Goal: Transaction & Acquisition: Purchase product/service

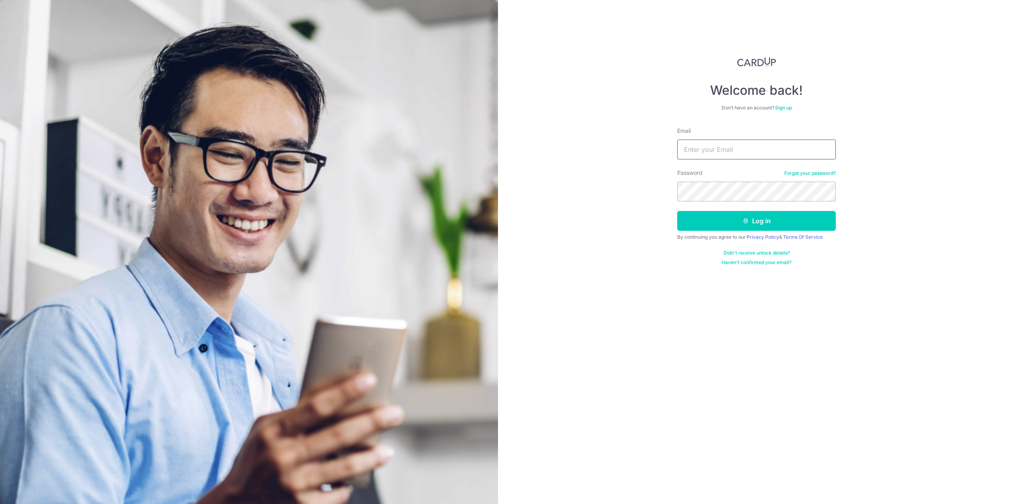
type input "Ngkienhwa@gmail.com"
drag, startPoint x: 745, startPoint y: 147, endPoint x: 597, endPoint y: 149, distance: 147.8
click at [597, 149] on div "Welcome back! Don’t have an account? Sign up Email Ngkienhwa@gmail.com Password…" at bounding box center [756, 252] width 517 height 504
click at [532, 194] on div "Welcome back! Don’t have an account? Sign up Email Ngkienhwa@gmail.com Password…" at bounding box center [756, 252] width 517 height 504
click at [756, 220] on button "Log in" at bounding box center [756, 221] width 159 height 20
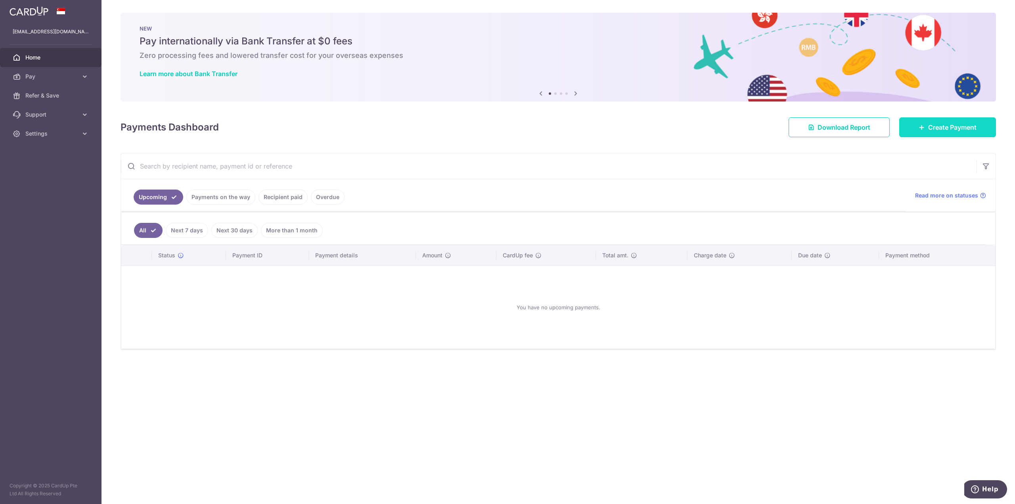
click at [948, 130] on span "Create Payment" at bounding box center [952, 127] width 48 height 10
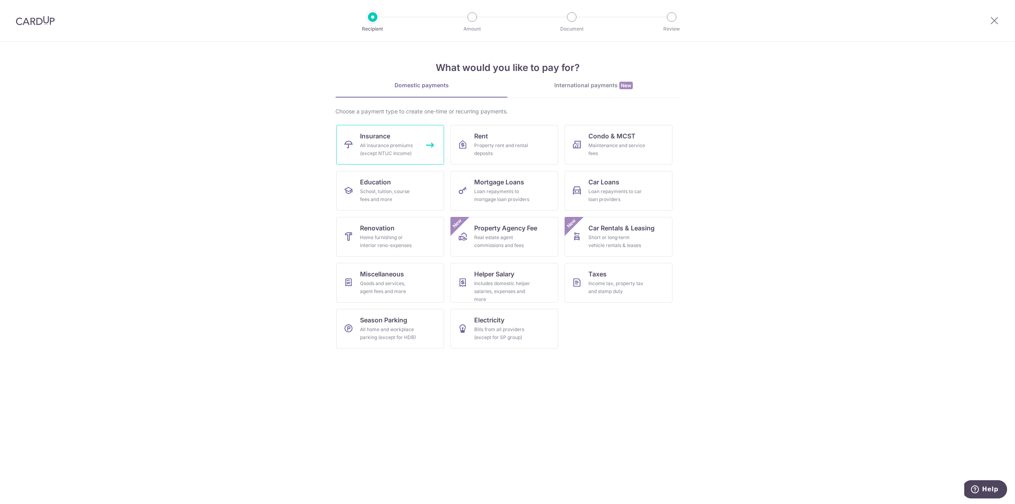
click at [387, 151] on div "All insurance premiums (except NTUC Income)" at bounding box center [388, 149] width 57 height 16
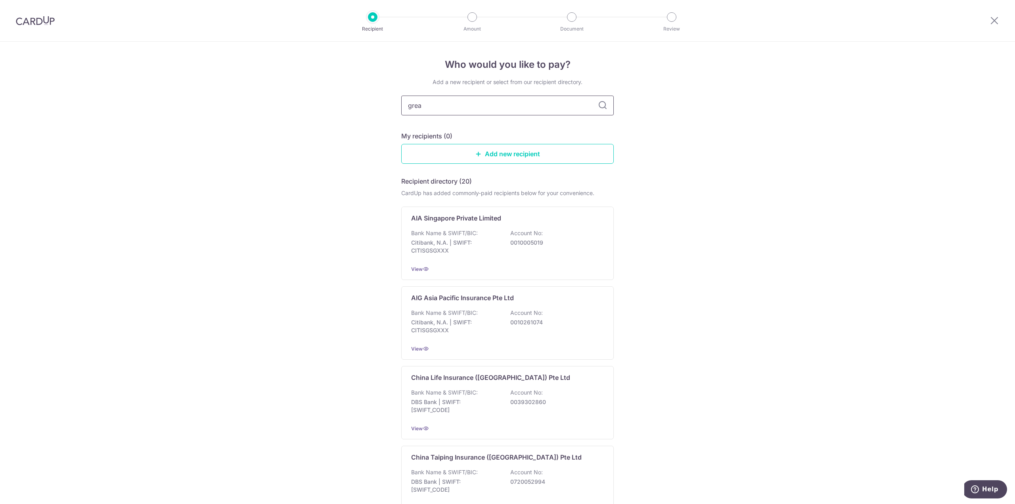
type input "great"
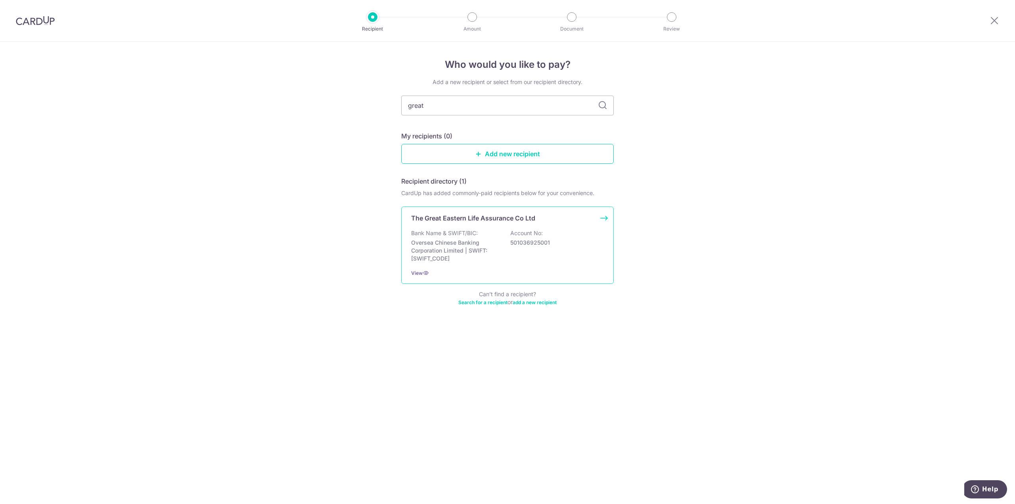
click at [495, 232] on div "Bank Name & SWIFT/BIC: Oversea Chinese Banking Corporation Limited | SWIFT: [SW…" at bounding box center [507, 245] width 193 height 33
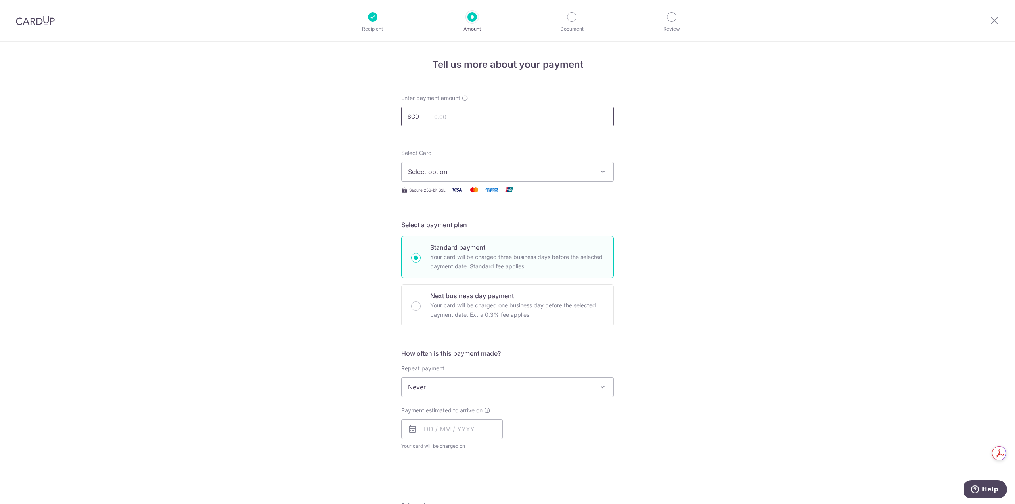
click at [444, 111] on input "text" at bounding box center [507, 117] width 212 height 20
type input "1,800.00"
click at [452, 181] on button "Select option" at bounding box center [507, 172] width 212 height 20
click at [448, 224] on span "**** 0208" at bounding box center [442, 229] width 31 height 10
click at [648, 256] on div "Tell us more about your payment Enter payment amount SGD 1,800.00 1800.00 Selec…" at bounding box center [507, 400] width 1015 height 717
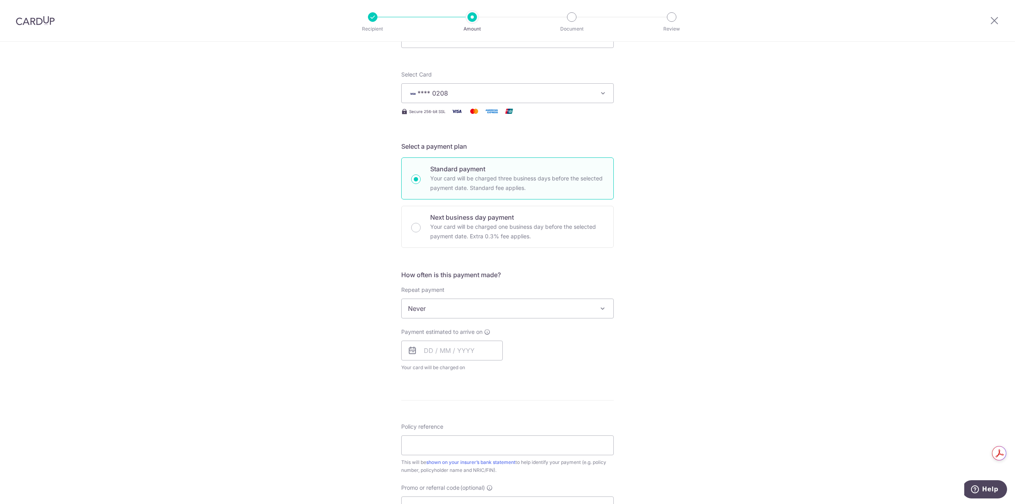
scroll to position [79, 0]
click at [471, 305] on span "Never" at bounding box center [507, 307] width 212 height 19
click at [611, 343] on div "Payment estimated to arrive on Your card will be charged on for the first payme…" at bounding box center [507, 349] width 222 height 44
click at [485, 307] on span "Never" at bounding box center [507, 307] width 212 height 19
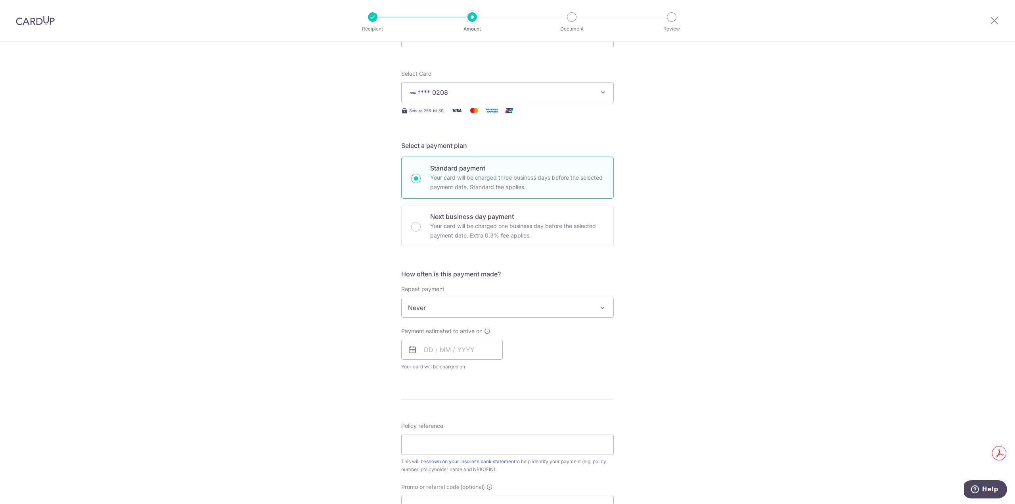
click at [645, 307] on div "Tell us more about your payment Enter payment amount SGD 1,800.00 1800.00 Selec…" at bounding box center [507, 320] width 1015 height 717
click at [427, 345] on input "text" at bounding box center [451, 350] width 101 height 20
click at [615, 356] on div "Payment estimated to arrive on Prev Next Aug Sep Oct Nov Dec 2025 2026 2027 202…" at bounding box center [507, 349] width 222 height 44
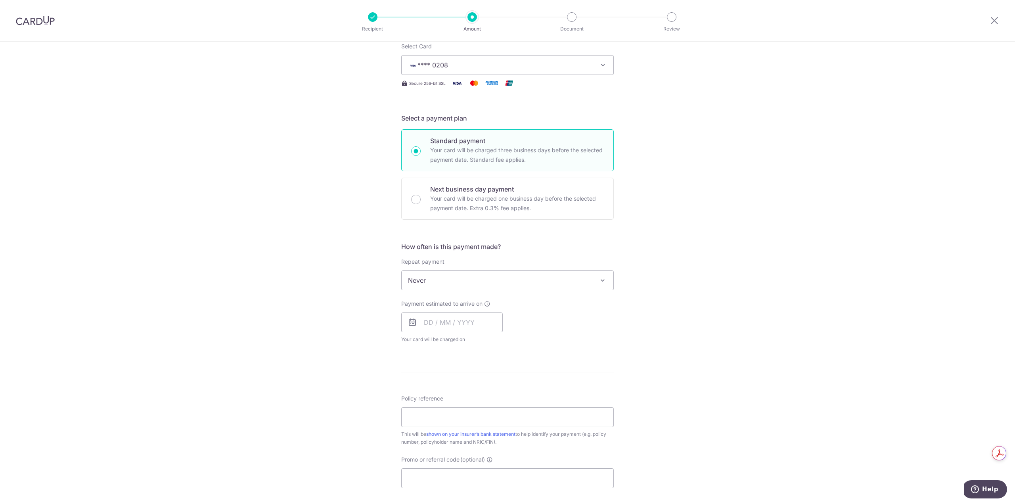
scroll to position [119, 0]
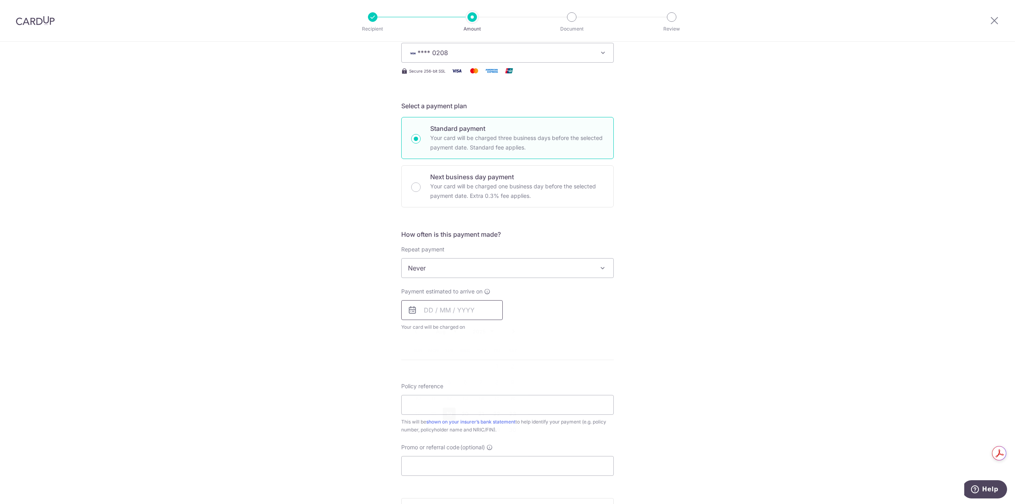
click at [443, 311] on input "text" at bounding box center [451, 310] width 101 height 20
click at [598, 351] on form "Enter payment amount SGD 1,800.00 1800.00 Select Card **** 0208 Add credit card…" at bounding box center [507, 288] width 212 height 627
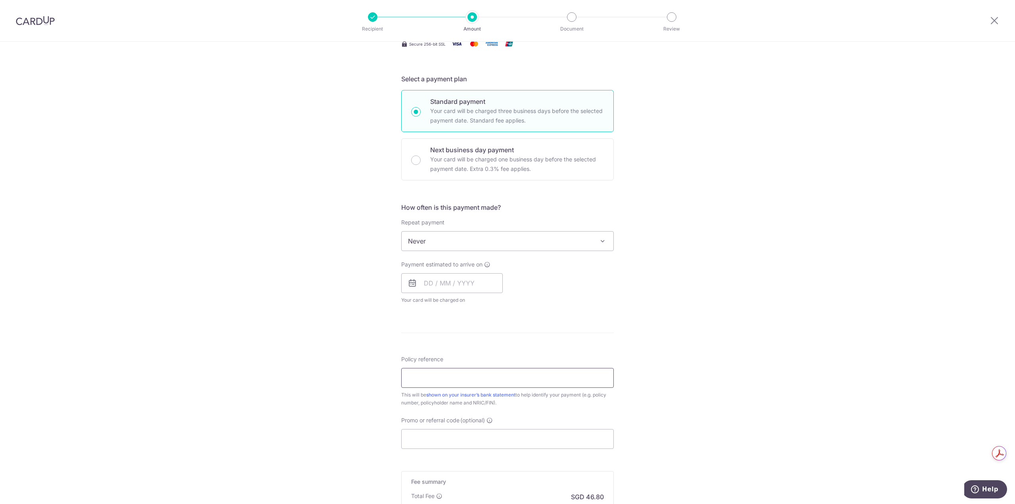
scroll to position [159, 0]
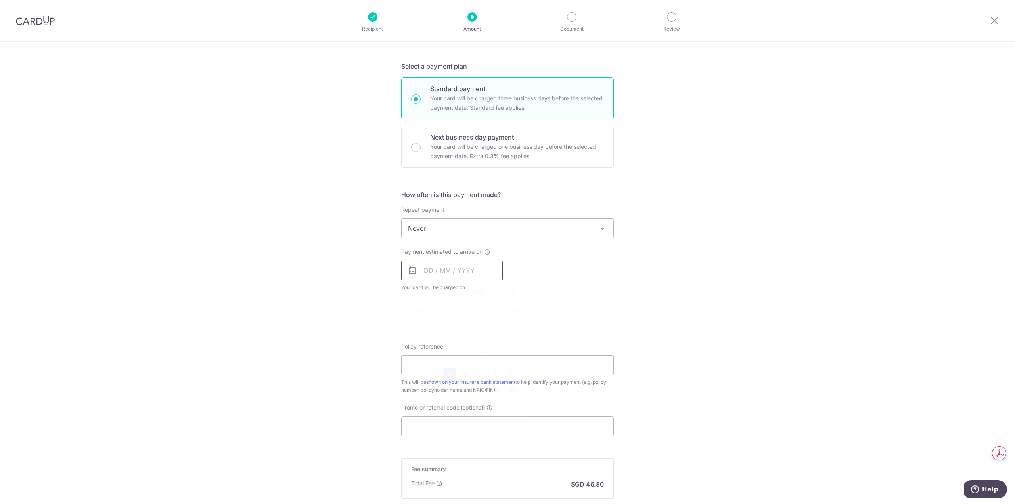
click at [459, 275] on input "text" at bounding box center [451, 270] width 101 height 20
drag, startPoint x: 443, startPoint y: 390, endPoint x: 556, endPoint y: 305, distance: 141.8
click at [443, 390] on link "26" at bounding box center [449, 390] width 13 height 13
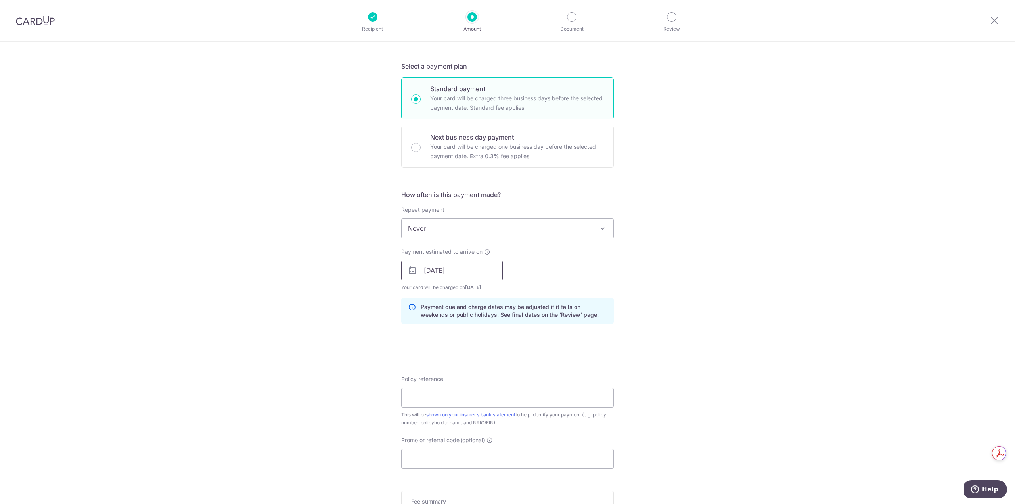
click at [462, 277] on input "26/08/2025" at bounding box center [451, 270] width 101 height 20
click at [430, 387] on link "25" at bounding box center [433, 390] width 13 height 13
type input "25/08/2025"
click at [610, 317] on div "Payment due and charge dates may be adjusted if it falls on weekends or public …" at bounding box center [507, 311] width 212 height 26
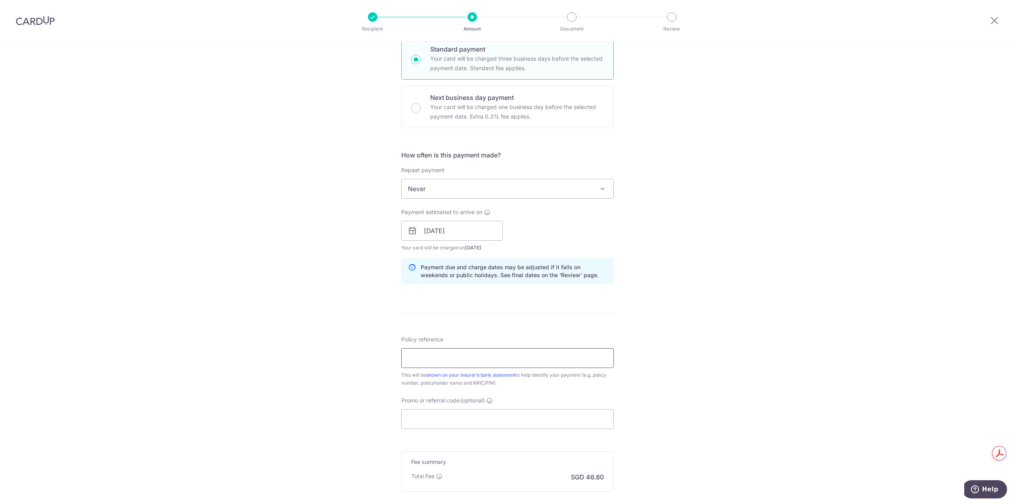
click at [469, 359] on input "Policy reference" at bounding box center [507, 358] width 212 height 20
type input "0"
type input "0214798656"
click at [426, 415] on input "Promo or referral code (optional)" at bounding box center [507, 419] width 212 height 20
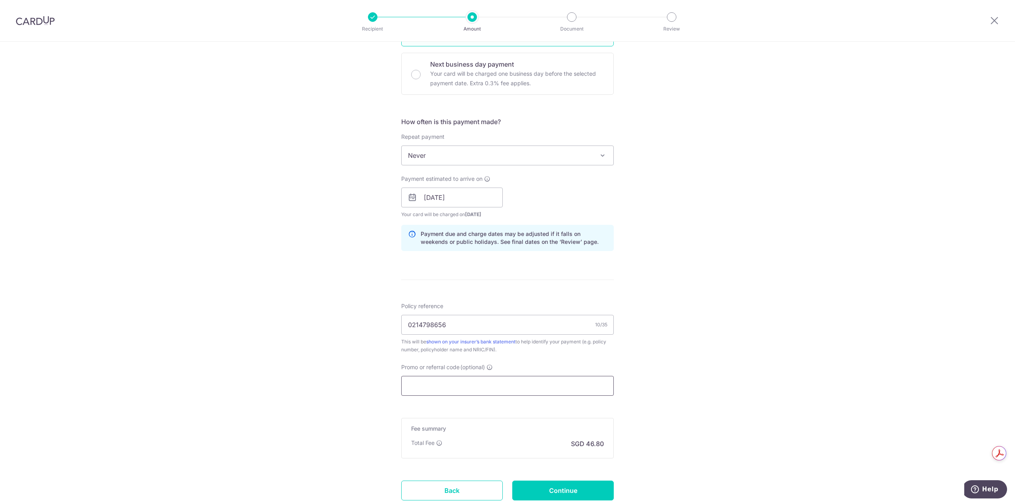
scroll to position [277, 0]
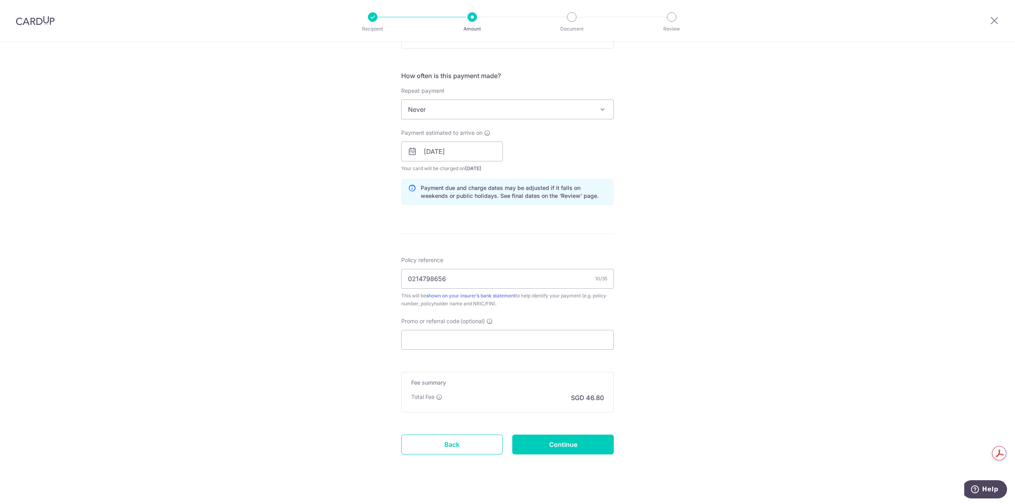
click at [474, 110] on span "Never" at bounding box center [507, 109] width 212 height 19
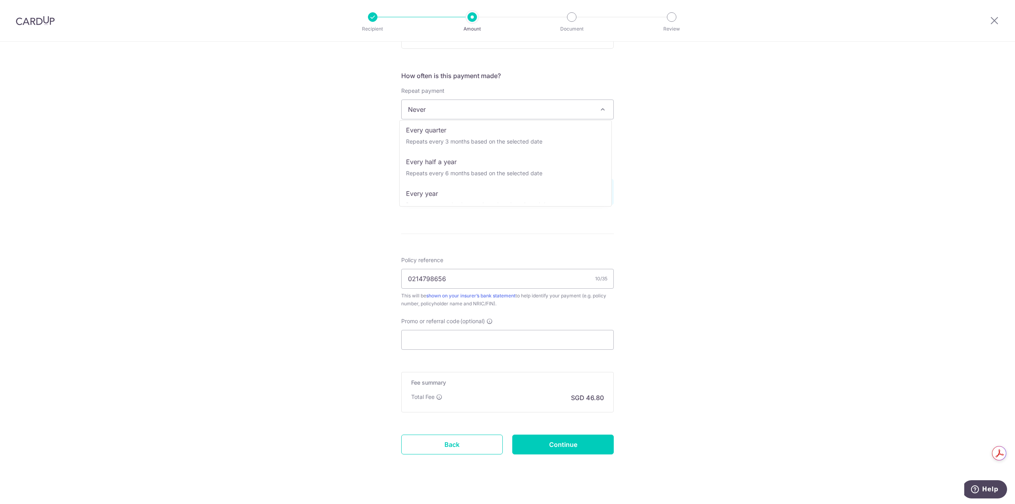
scroll to position [111, 0]
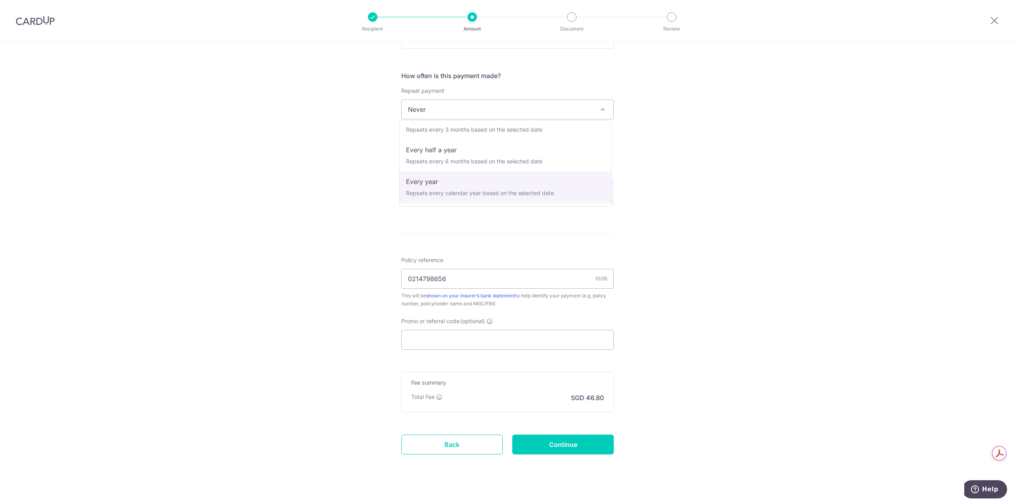
select select "6"
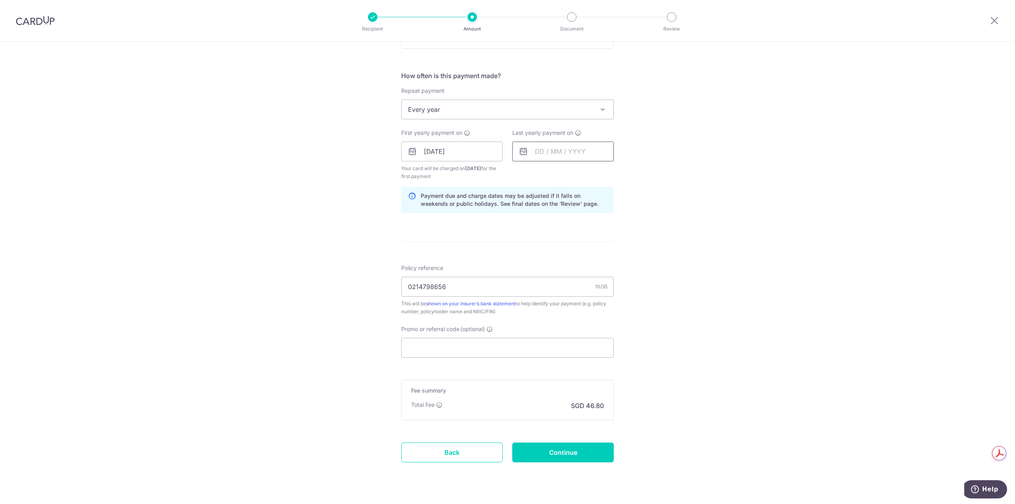
click at [537, 150] on input "text" at bounding box center [562, 151] width 101 height 20
click at [539, 269] on link "25" at bounding box center [544, 271] width 13 height 13
click at [541, 145] on input "25/08/2025" at bounding box center [562, 151] width 101 height 20
click at [609, 256] on link "22" at bounding box center [607, 255] width 13 height 13
type input "[DATE]"
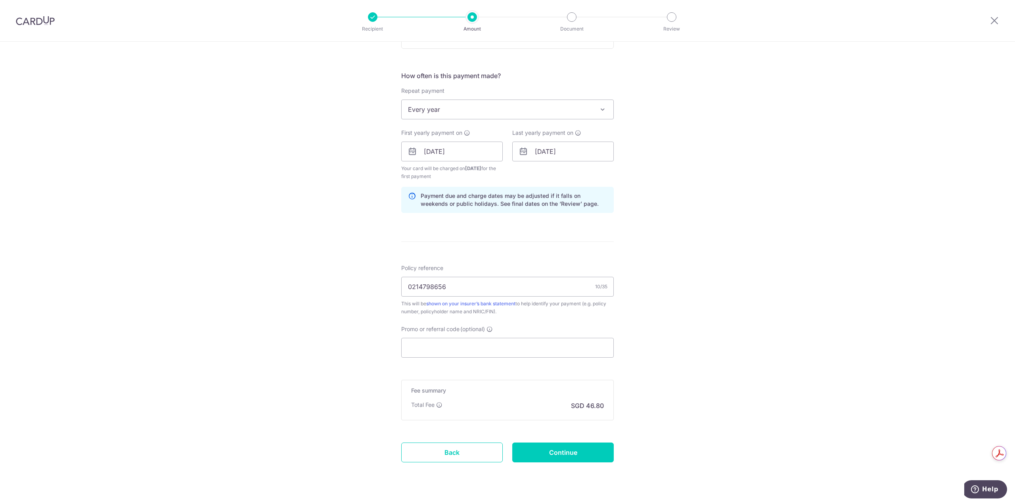
click at [694, 256] on div "Tell us more about your payment Enter payment amount SGD 1,800.00 1800.00 Selec…" at bounding box center [507, 142] width 1015 height 757
click at [449, 338] on input "Promo or referral code (optional)" at bounding box center [507, 348] width 212 height 20
paste input "REC185"
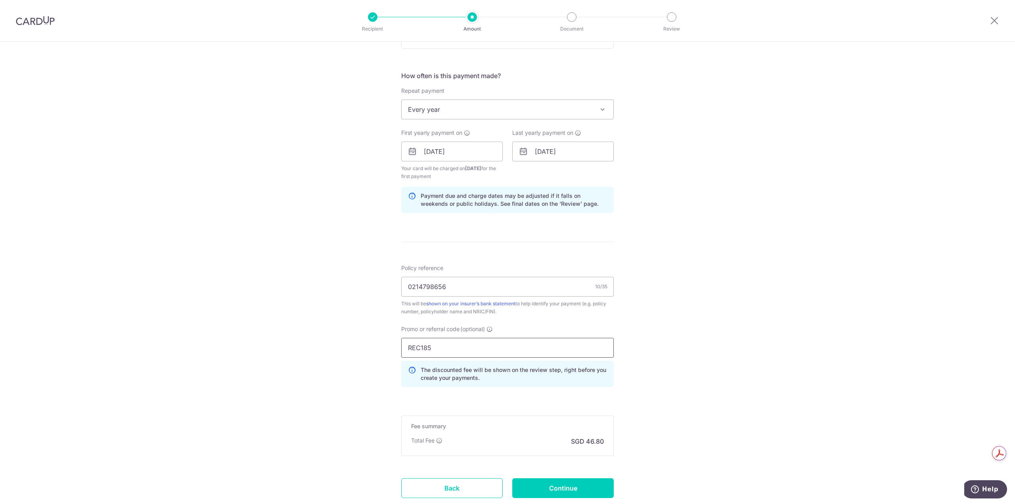
type input "REC185"
click at [690, 355] on div "Tell us more about your payment Enter payment amount SGD 1,800.00 1800.00 Selec…" at bounding box center [507, 160] width 1015 height 793
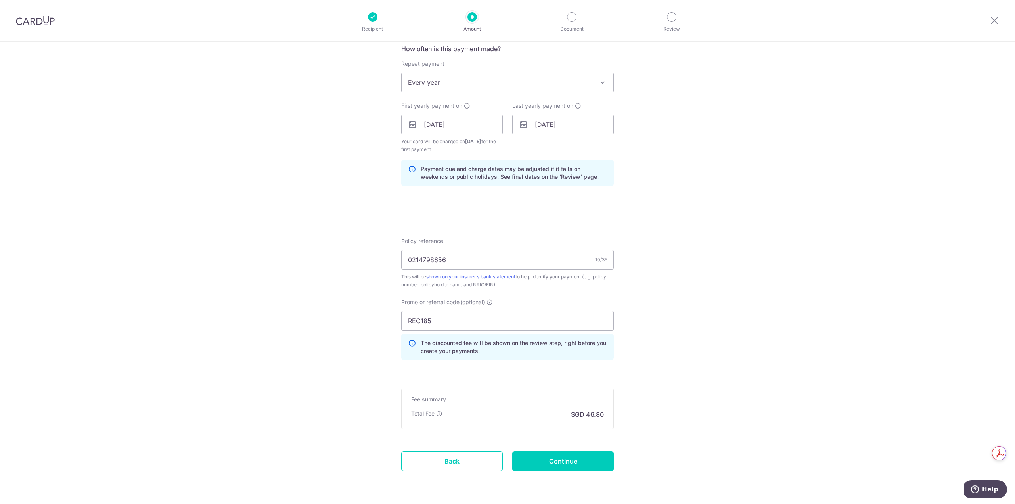
scroll to position [329, 0]
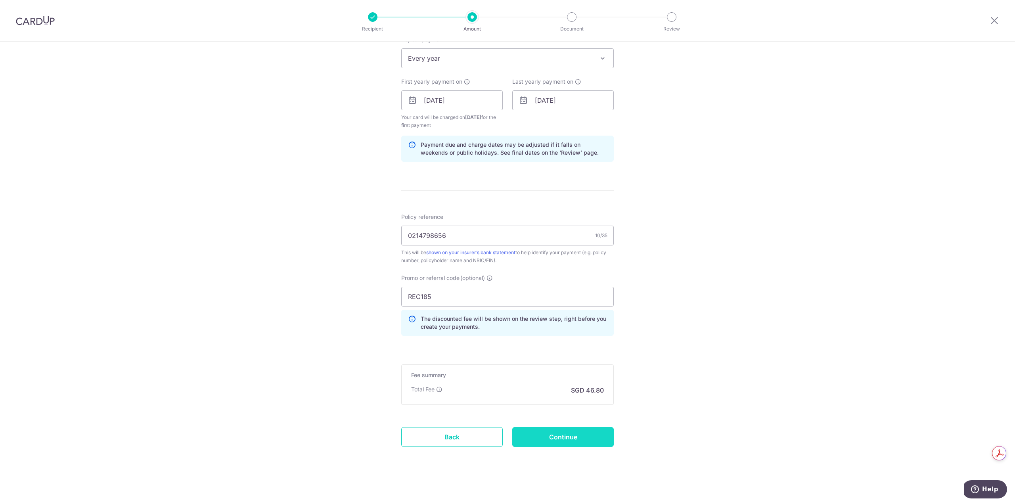
click at [571, 437] on input "Continue" at bounding box center [562, 437] width 101 height 20
type input "Create Schedule"
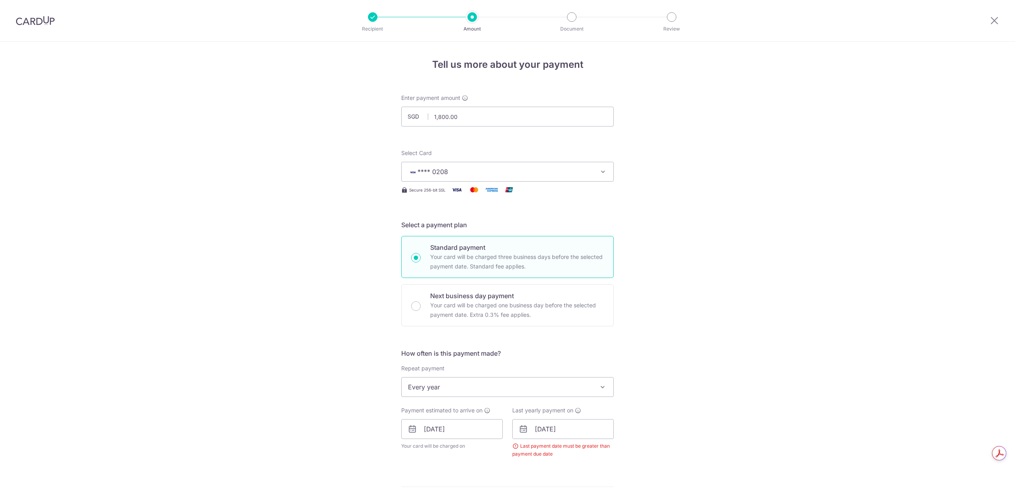
scroll to position [296, 0]
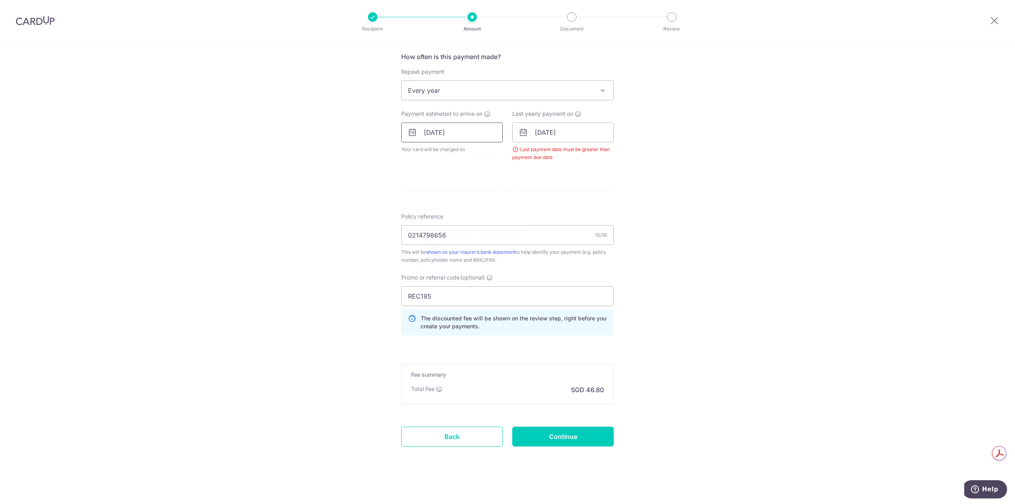
click at [431, 132] on input "25/08/2025" at bounding box center [451, 132] width 101 height 20
click at [498, 234] on link "22" at bounding box center [496, 236] width 13 height 13
type input "[DATE]"
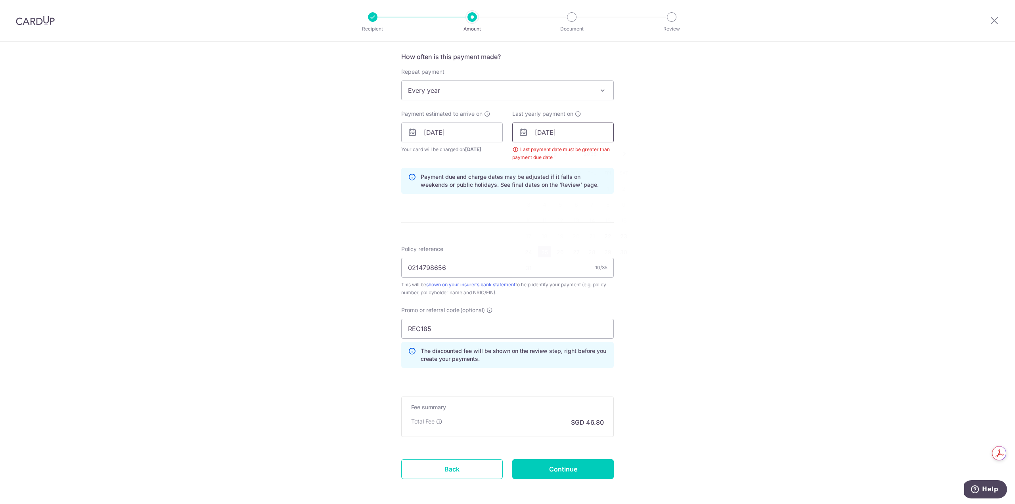
click at [540, 132] on input "25/08/2025" at bounding box center [562, 132] width 101 height 20
click at [604, 233] on link "22" at bounding box center [607, 236] width 13 height 13
type input "22/08/2025"
click at [445, 132] on input "22/08/2025" at bounding box center [451, 132] width 101 height 20
click at [464, 237] on link "20" at bounding box center [465, 236] width 13 height 13
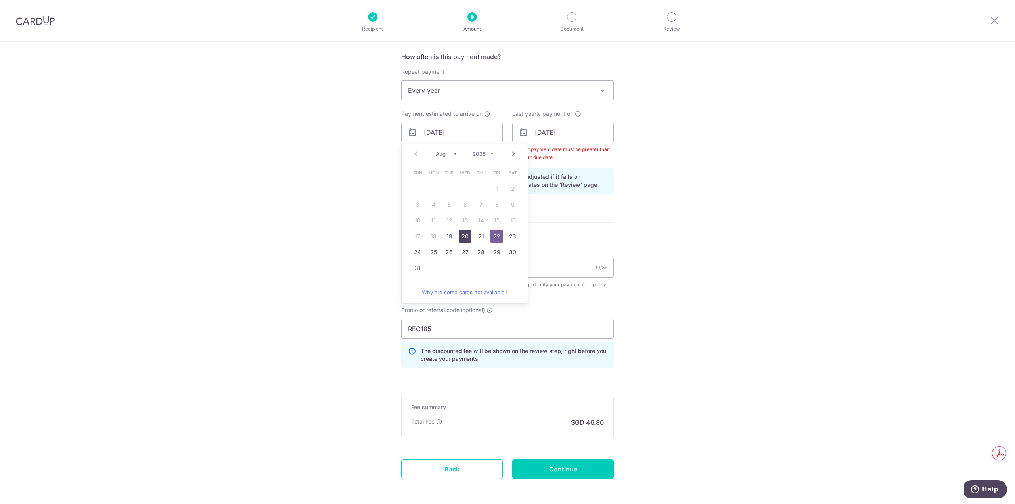
type input "[DATE]"
click at [651, 207] on div "Tell us more about your payment Enter payment amount SGD 1,800.00 1800.00 Selec…" at bounding box center [507, 141] width 1015 height 793
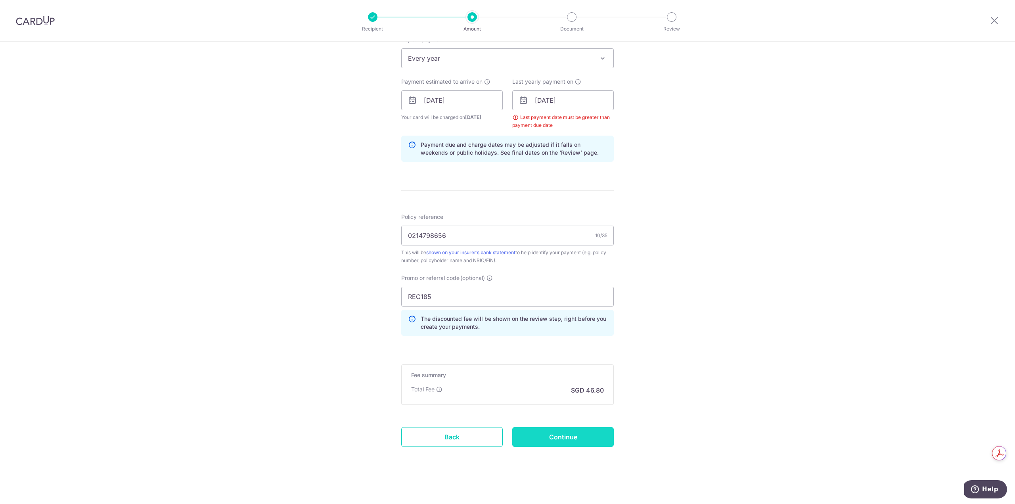
click at [562, 432] on input "Continue" at bounding box center [562, 437] width 101 height 20
type input "Create Schedule"
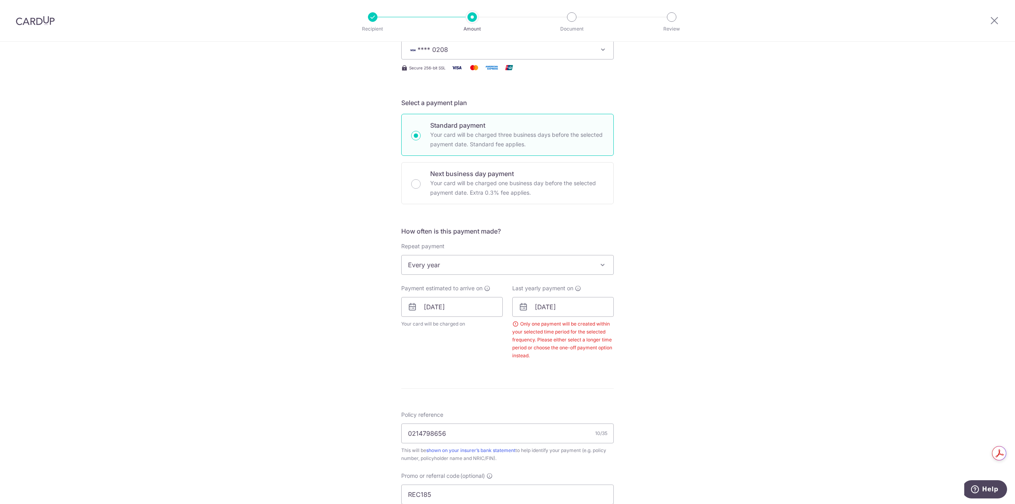
scroll to position [162, 0]
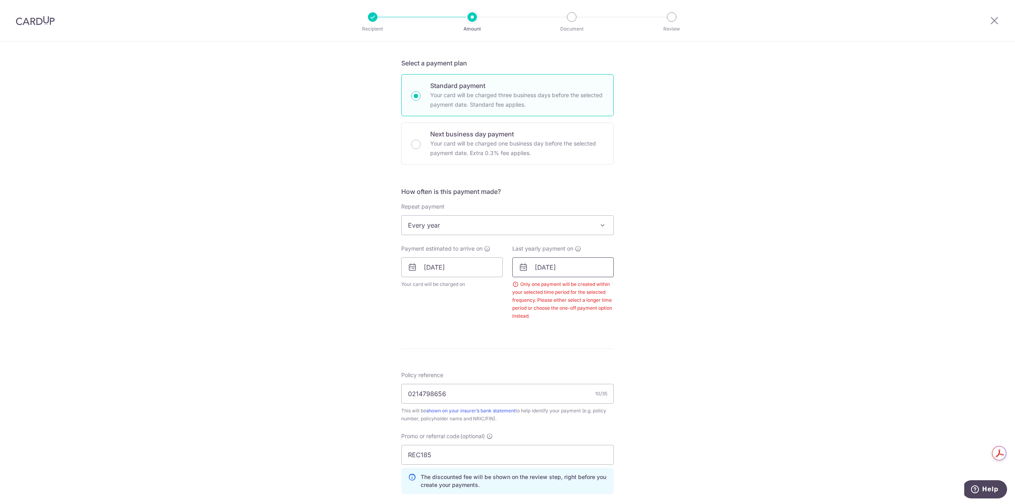
click at [548, 268] on input "22/08/2025" at bounding box center [562, 267] width 101 height 20
click at [575, 370] on link "20" at bounding box center [575, 371] width 13 height 13
type input "[DATE]"
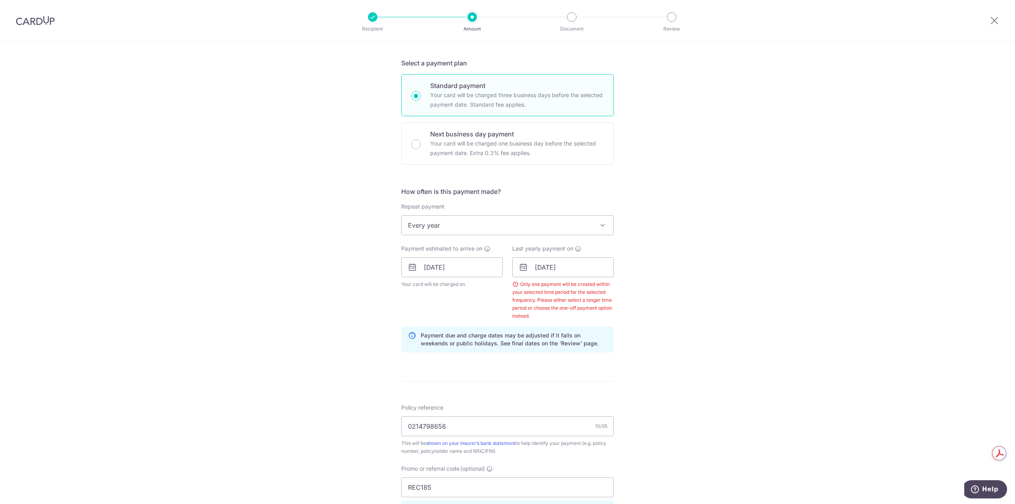
click at [655, 359] on div "Tell us more about your payment Enter payment amount SGD 1,800.00 1800.00 Selec…" at bounding box center [507, 288] width 1015 height 817
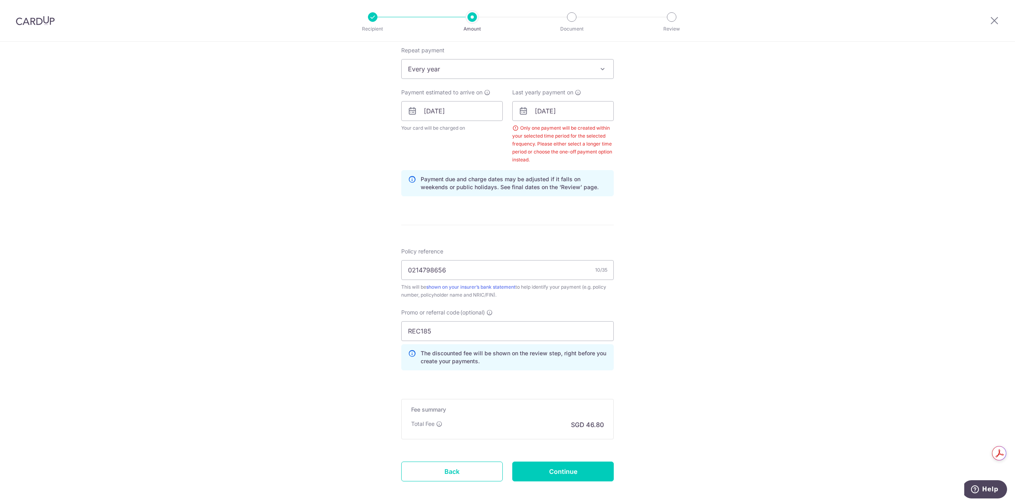
scroll to position [320, 0]
click at [559, 466] on input "Continue" at bounding box center [562, 469] width 101 height 20
type input "Create Schedule"
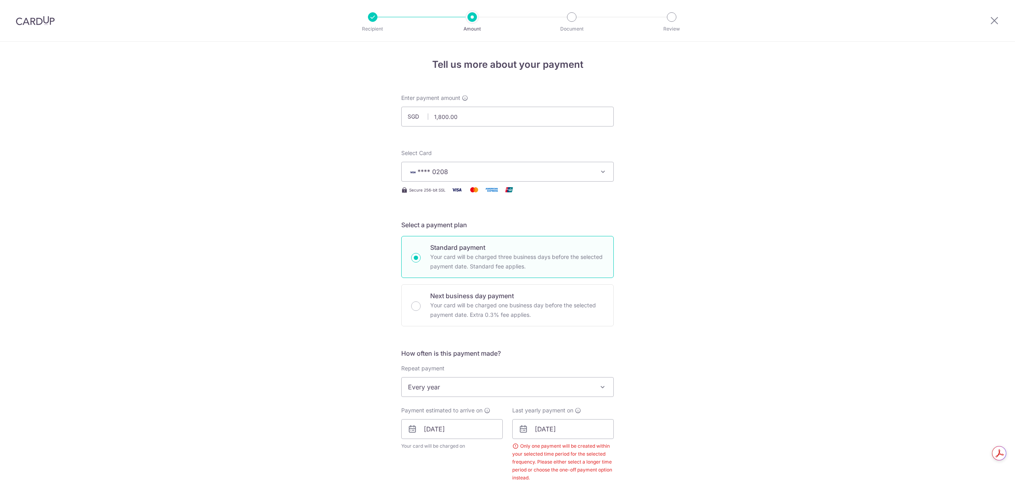
scroll to position [320, 0]
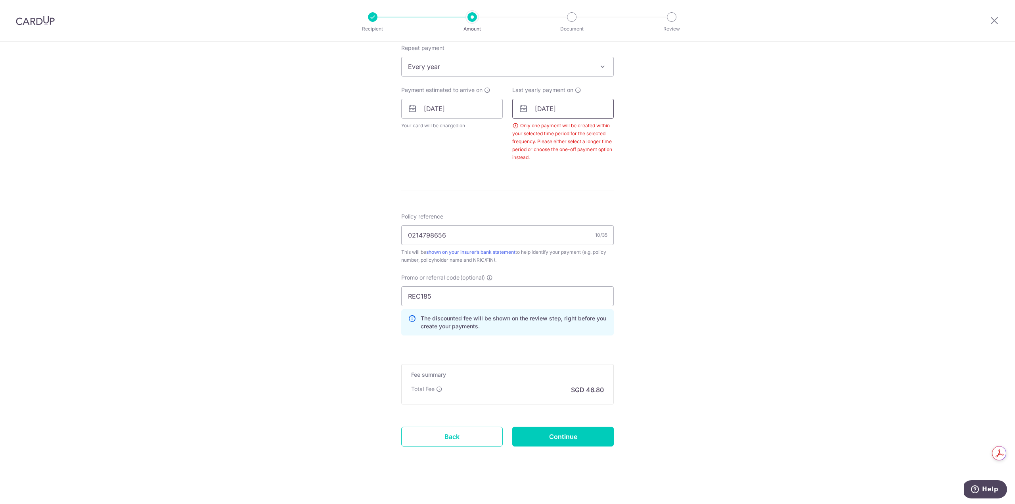
click at [539, 110] on input "[DATE]" at bounding box center [562, 109] width 101 height 20
click at [624, 130] on link "Next" at bounding box center [624, 130] width 10 height 10
click at [620, 131] on link "Next" at bounding box center [624, 130] width 10 height 10
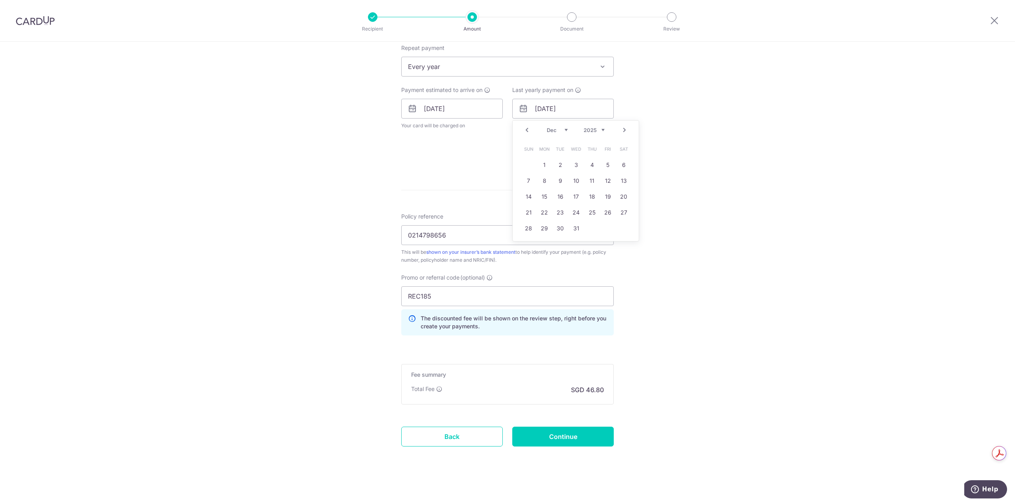
click at [620, 131] on link "Next" at bounding box center [624, 130] width 10 height 10
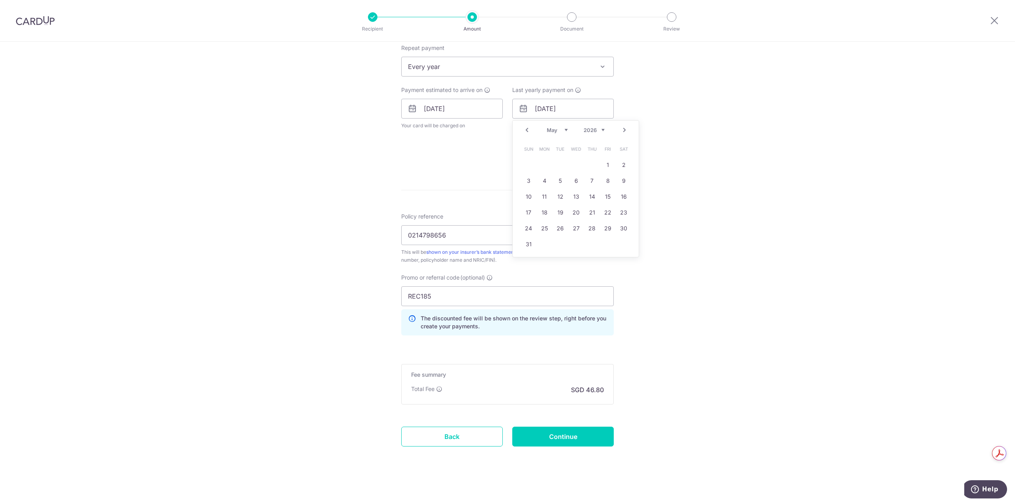
click at [620, 131] on link "Next" at bounding box center [624, 130] width 10 height 10
click at [526, 129] on link "Prev" at bounding box center [527, 130] width 10 height 10
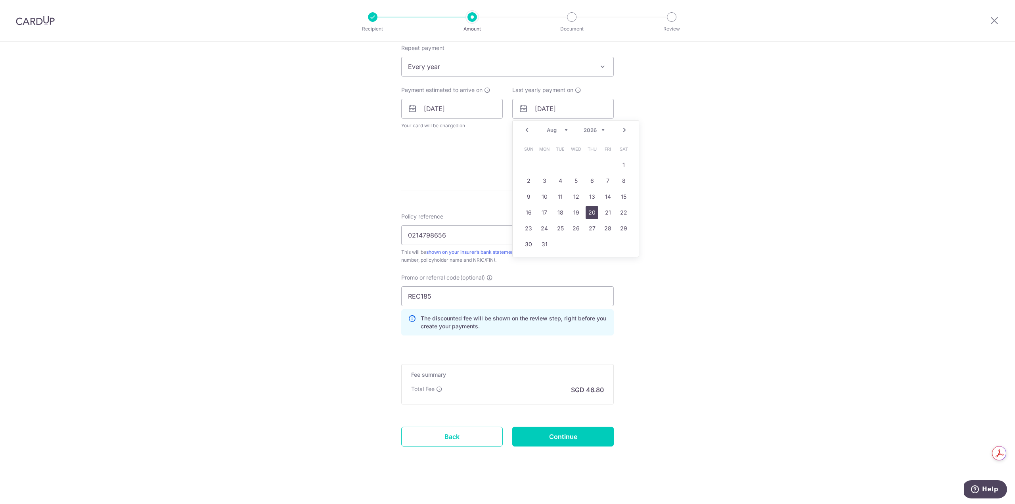
click at [590, 214] on link "20" at bounding box center [591, 212] width 13 height 13
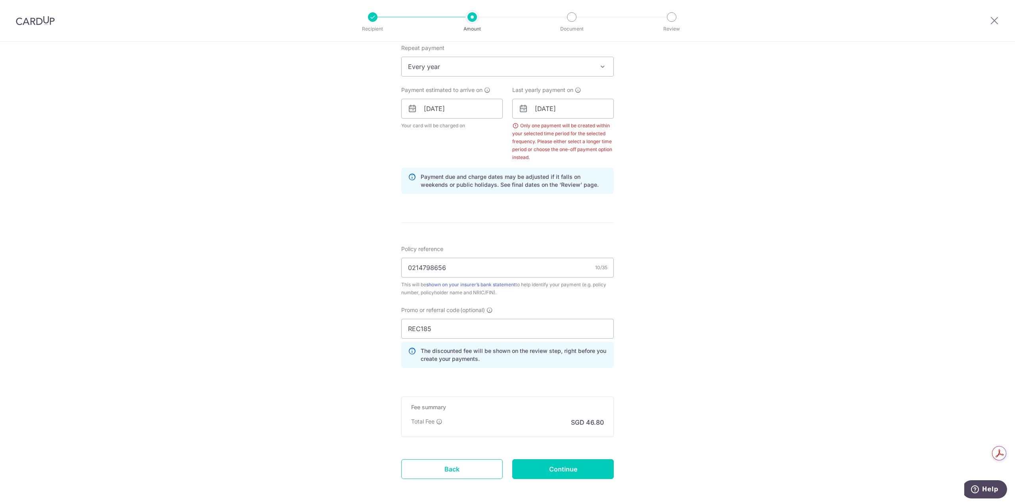
click at [735, 252] on div "Tell us more about your payment Enter payment amount SGD 1,800.00 1800.00 Selec…" at bounding box center [507, 129] width 1015 height 817
click at [563, 105] on input "[DATE]" at bounding box center [562, 109] width 101 height 20
click at [602, 127] on select "2025 2026 2027 2028 2029 2030 2031 2032 2033 2034 2035" at bounding box center [593, 130] width 21 height 6
click at [670, 171] on div "Tell us more about your payment Enter payment amount SGD 1,800.00 1800.00 Selec…" at bounding box center [507, 129] width 1015 height 817
click at [559, 114] on input "[DATE]" at bounding box center [562, 109] width 101 height 20
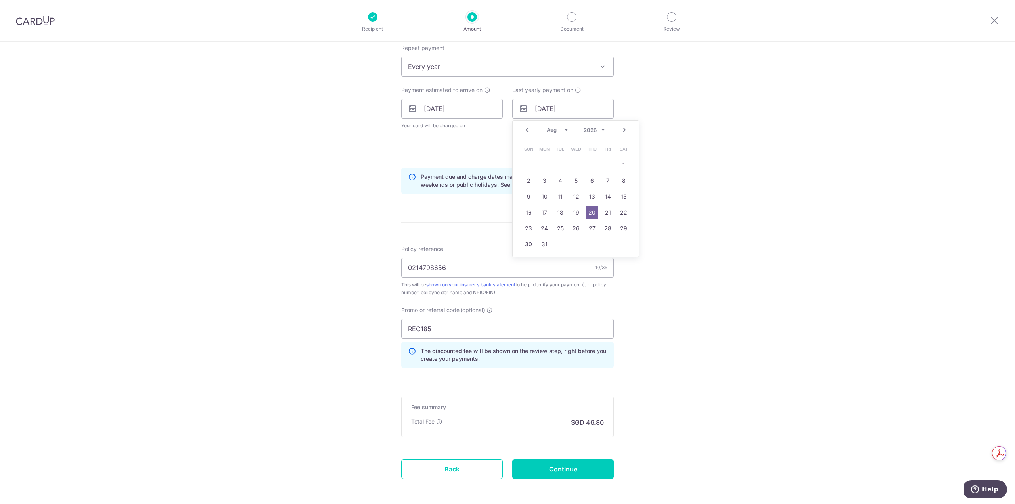
click at [594, 130] on select "2025 2026 2027 2028 2029 2030 2031 2032 2033 2034 2035" at bounding box center [593, 130] width 21 height 6
click at [692, 306] on div "Tell us more about your payment Enter payment amount SGD 1,800.00 1800.00 Selec…" at bounding box center [507, 129] width 1015 height 817
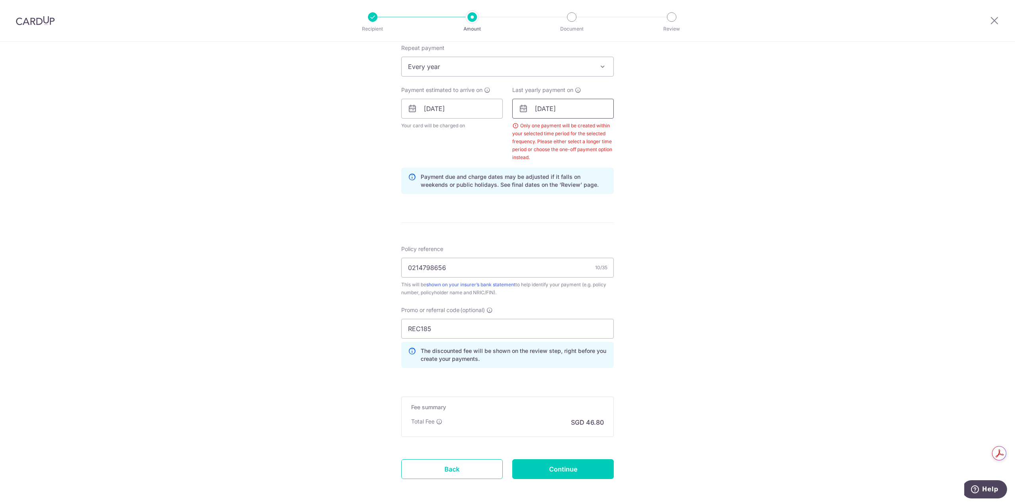
click at [563, 100] on input "[DATE]" at bounding box center [562, 109] width 101 height 20
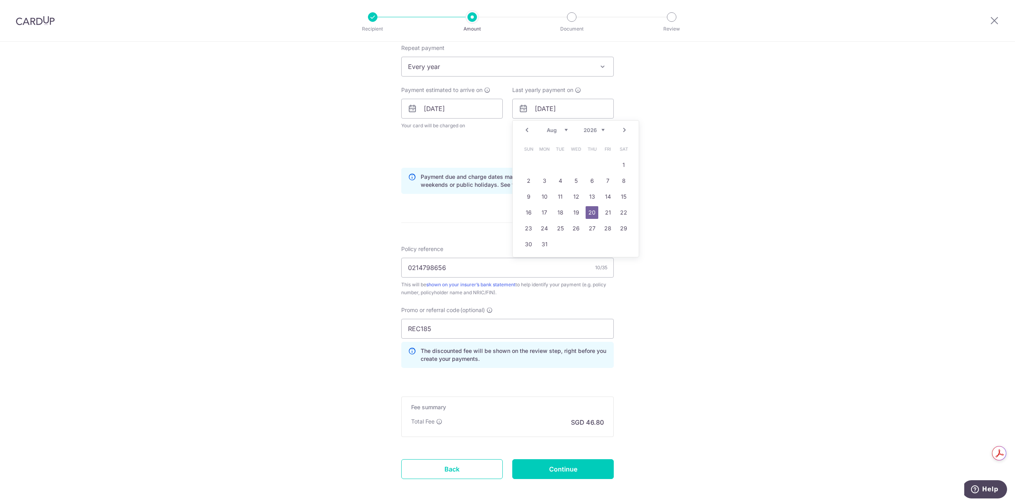
click at [594, 132] on div "Jan Feb Mar Apr May Jun Jul Aug Sep Oct Nov Dec 2025 2026 2027 2028 2029 2030 2…" at bounding box center [576, 130] width 58 height 7
click at [599, 127] on select "2025 2026 2027 2028 2029 2030 2031 2032 2033 2034 2035" at bounding box center [593, 130] width 21 height 6
click at [539, 212] on link "20" at bounding box center [544, 212] width 13 height 13
type input "[DATE]"
click at [690, 252] on div "Tell us more about your payment Enter payment amount SGD 1,800.00 1800.00 Selec…" at bounding box center [507, 129] width 1015 height 817
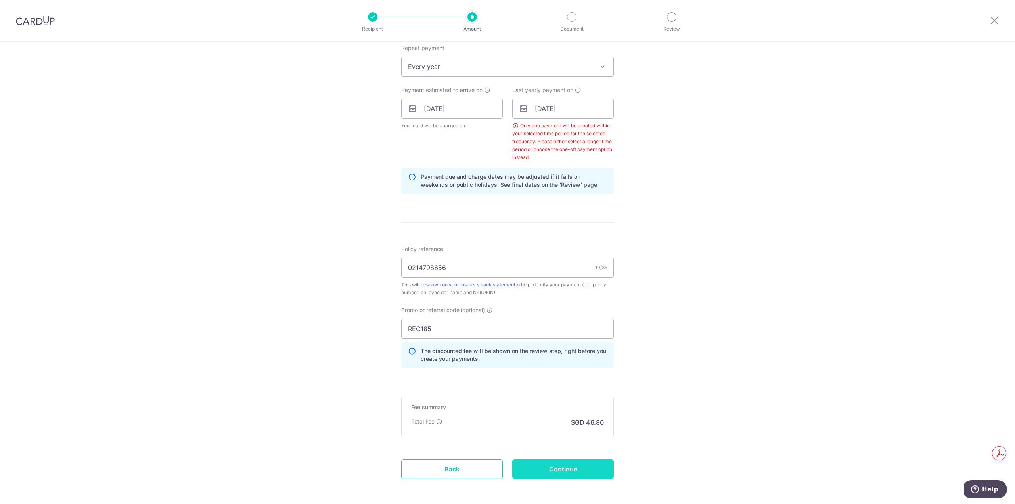
click at [573, 463] on input "Continue" at bounding box center [562, 469] width 101 height 20
type input "Create Schedule"
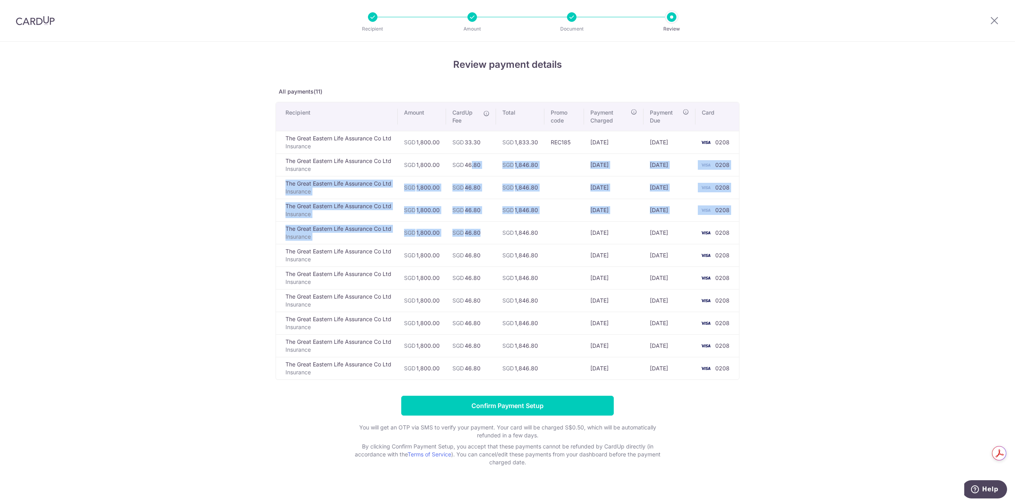
drag, startPoint x: 467, startPoint y: 163, endPoint x: 474, endPoint y: 232, distance: 68.9
click at [474, 232] on tbody "The Great Eastern Life Assurance Co Ltd Insurance SGD 1,800.00 SGD 33.30 SGD 1,…" at bounding box center [507, 255] width 463 height 248
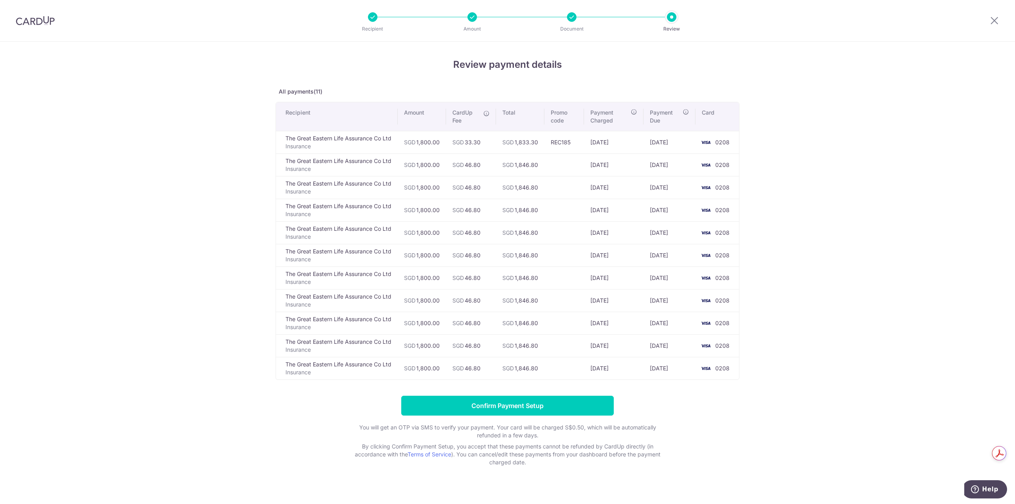
click at [570, 15] on div at bounding box center [572, 17] width 10 height 10
click at [998, 22] on icon at bounding box center [994, 20] width 10 height 10
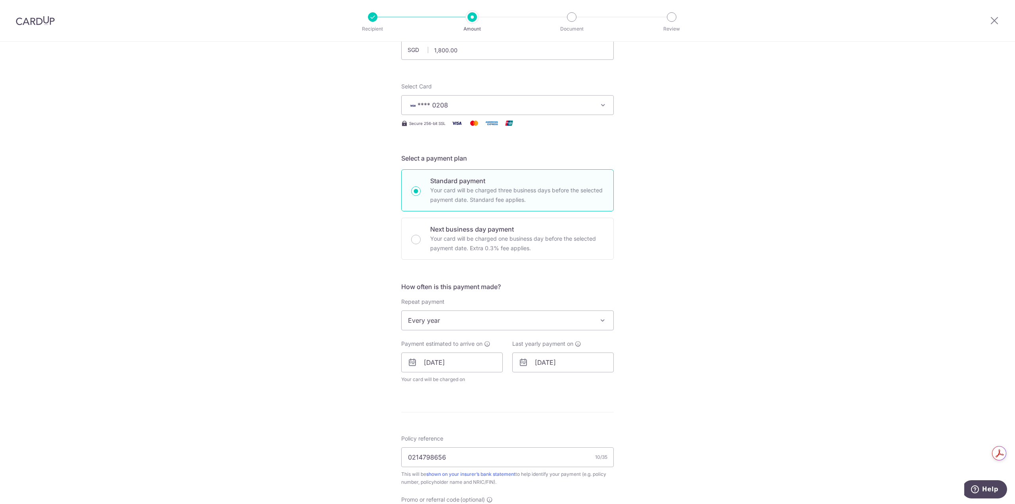
scroll to position [119, 0]
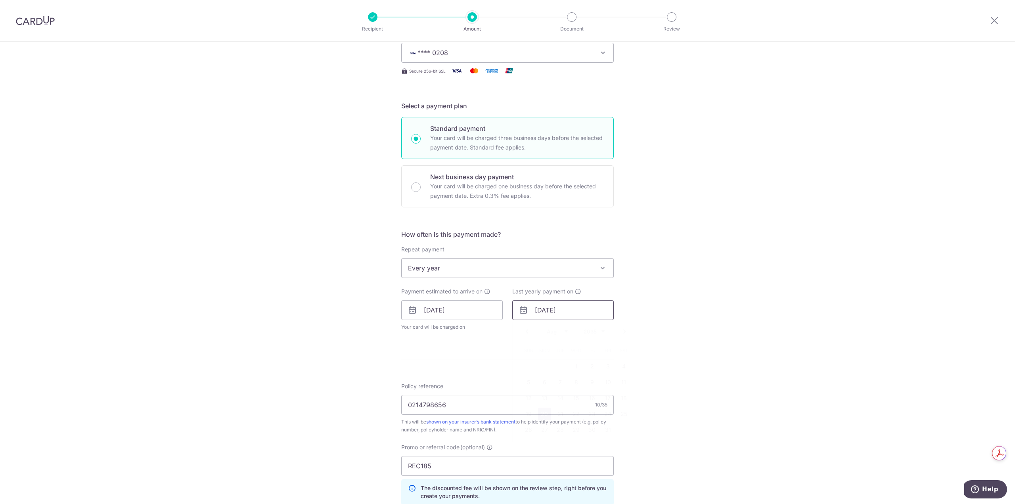
click at [567, 313] on input "[DATE]" at bounding box center [562, 310] width 101 height 20
click at [598, 328] on select "2025 2026 2027 2028 2029 2030 2031 2032 2033 2034 2035" at bounding box center [593, 331] width 21 height 6
click at [587, 412] on link "20" at bounding box center [591, 413] width 13 height 13
type input "[DATE]"
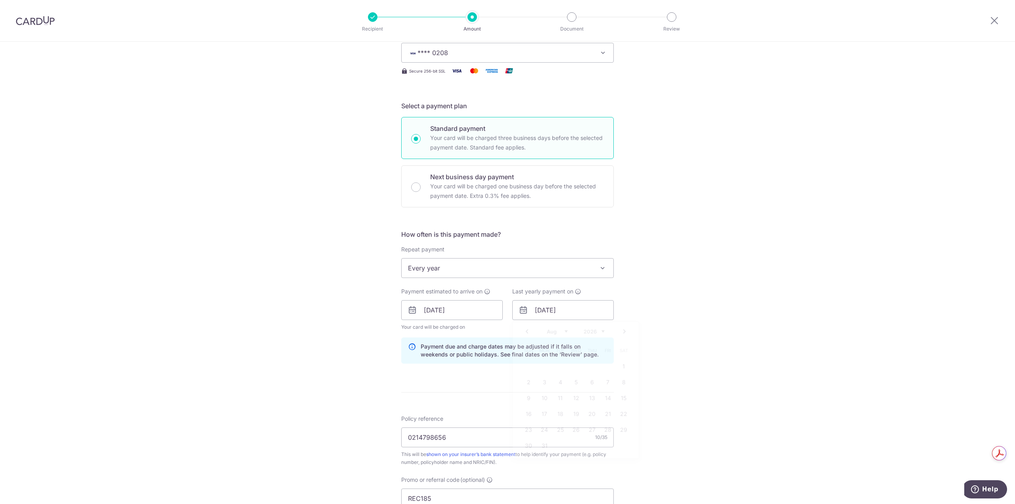
click at [701, 354] on div "Tell us more about your payment Enter payment amount SGD 1,800.00 1800.00 Selec…" at bounding box center [507, 315] width 1015 height 785
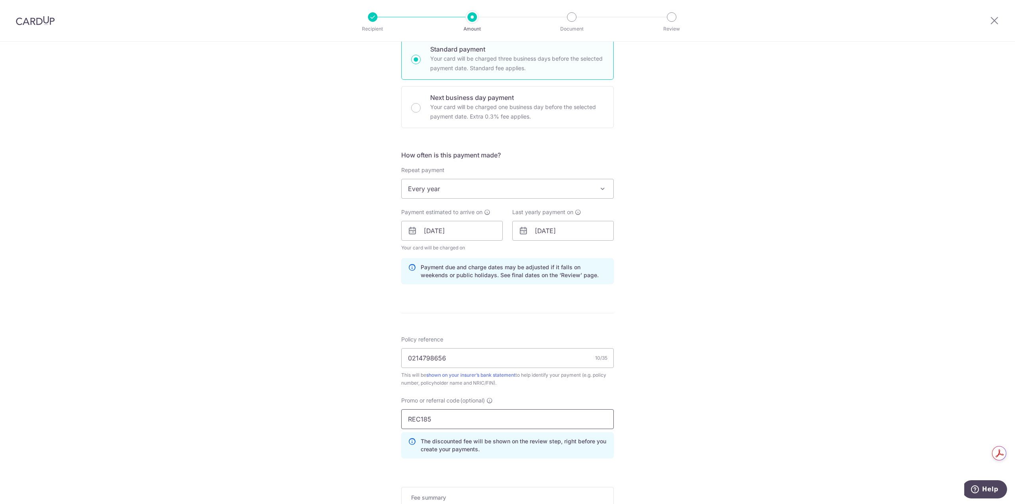
scroll to position [317, 0]
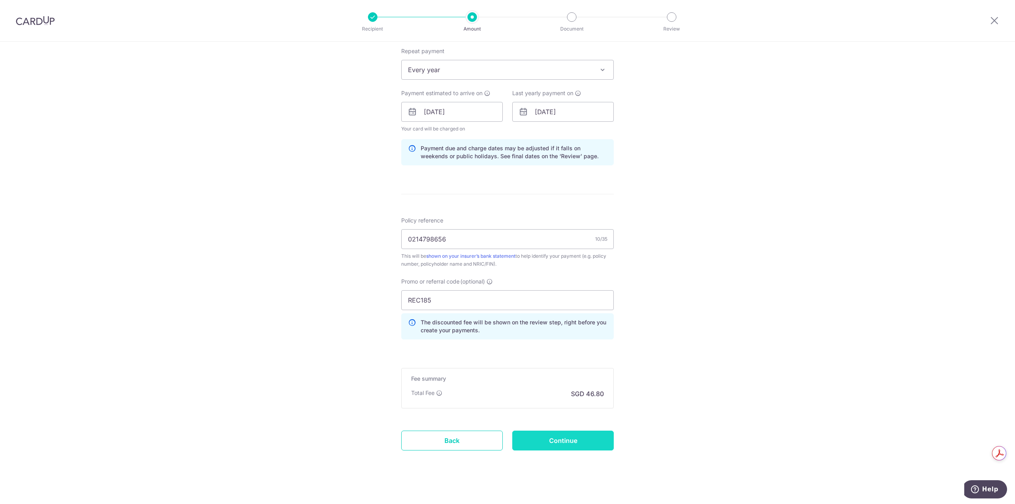
click at [588, 442] on input "Continue" at bounding box center [562, 440] width 101 height 20
type input "Update Schedule"
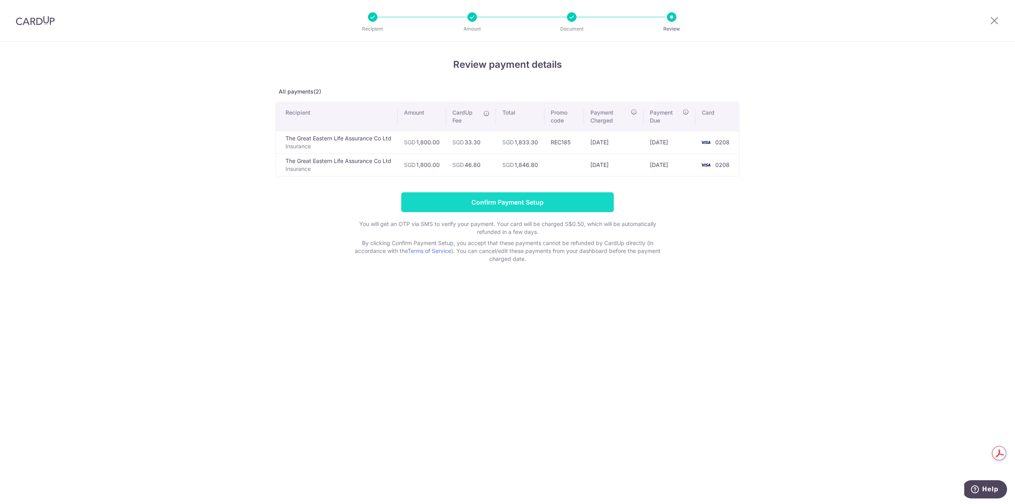
click at [514, 200] on input "Confirm Payment Setup" at bounding box center [507, 202] width 212 height 20
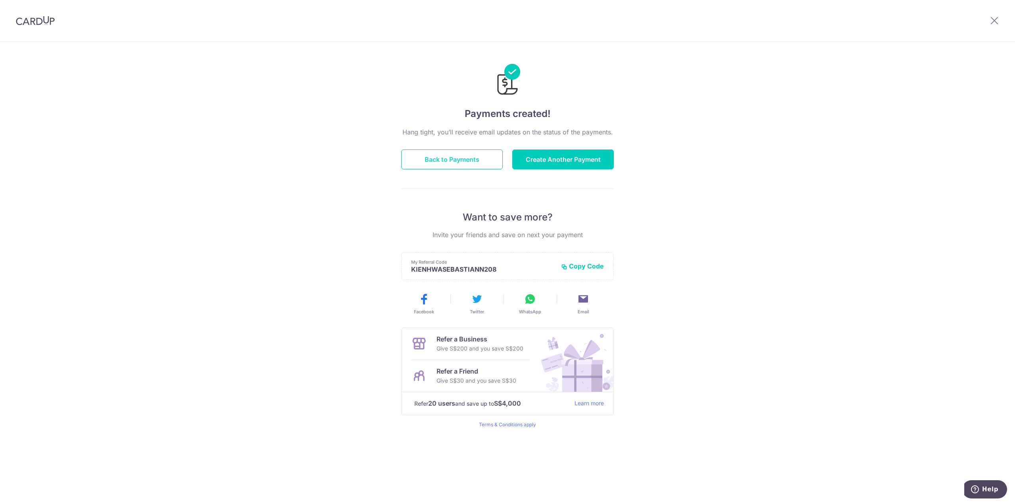
click at [478, 157] on button "Back to Payments" at bounding box center [451, 159] width 101 height 20
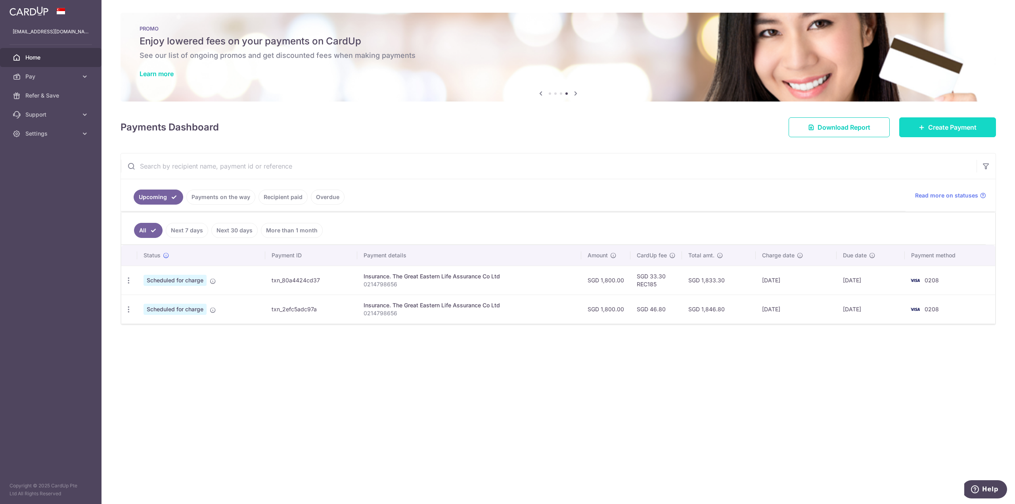
click at [934, 125] on span "Create Payment" at bounding box center [952, 127] width 48 height 10
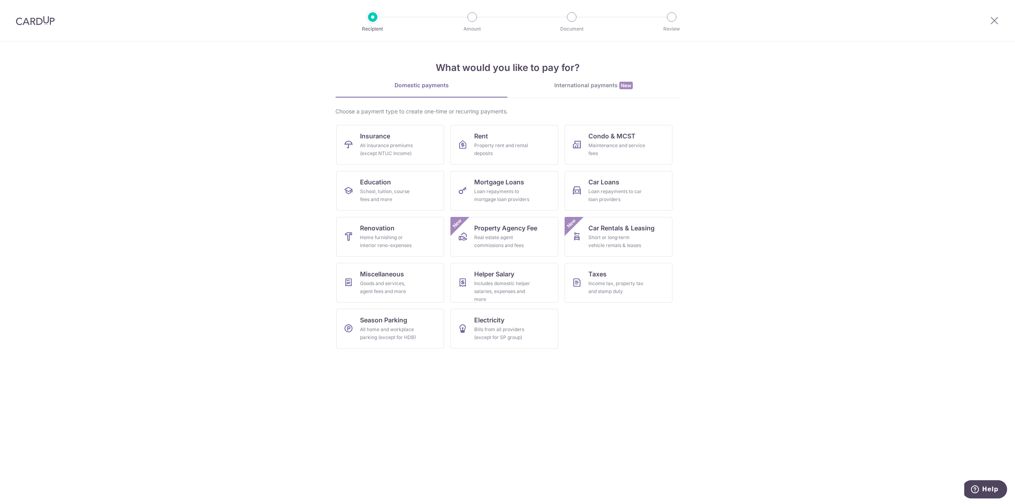
click at [845, 245] on section "What would you like to pay for? Domestic payments International payments New Ch…" at bounding box center [507, 273] width 1015 height 462
click at [801, 350] on section "What would you like to pay for? Domestic payments International payments New Ch…" at bounding box center [507, 273] width 1015 height 462
